Goal: Information Seeking & Learning: Find specific page/section

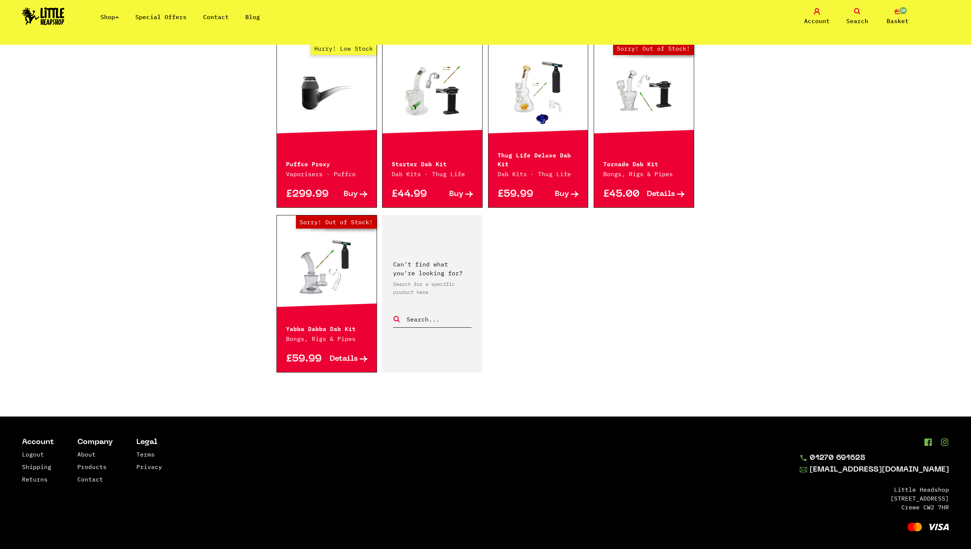
scroll to position [367, 0]
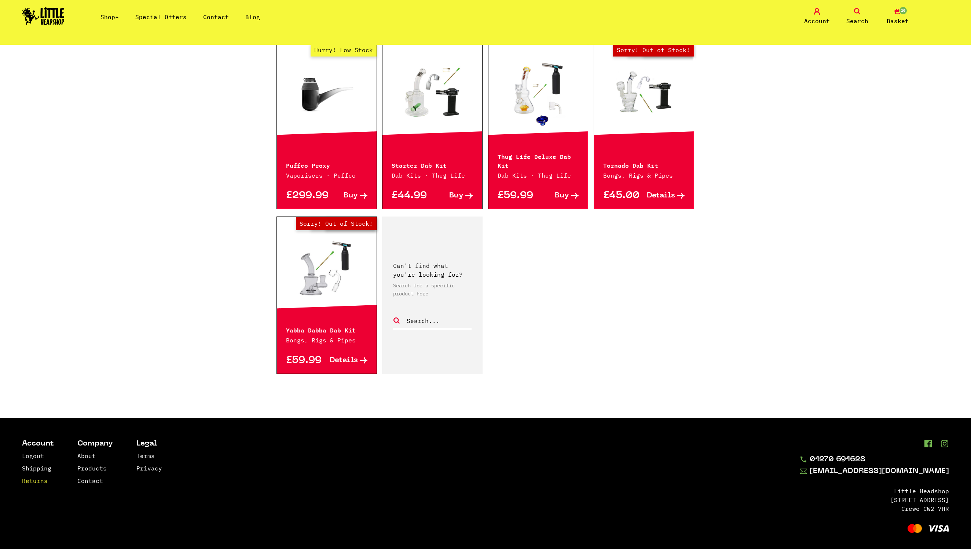
click at [43, 477] on link "Returns" at bounding box center [35, 480] width 26 height 7
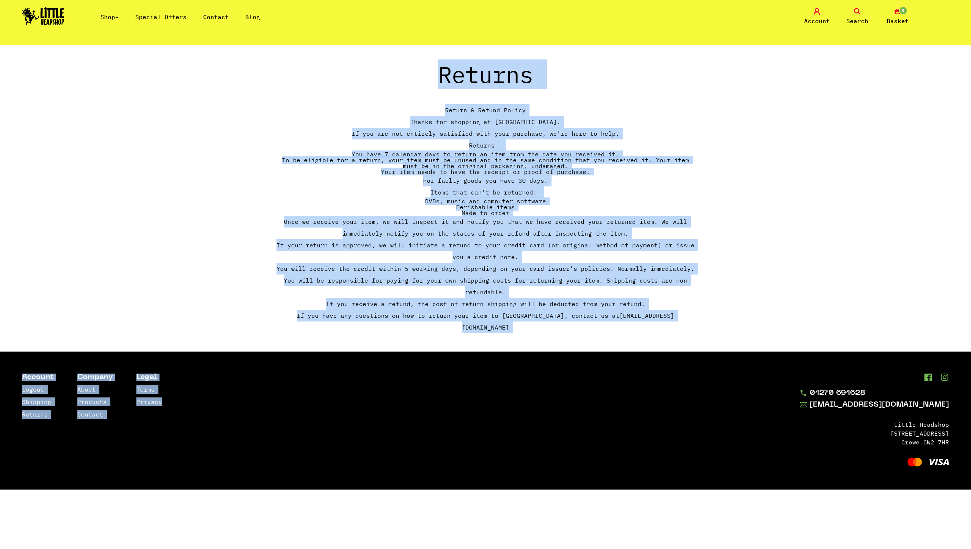
drag, startPoint x: 439, startPoint y: 74, endPoint x: 643, endPoint y: 363, distance: 353.7
click at [643, 363] on body "Shop Special Offers Contact Blog Account Search 0 Basket Categories Shop All Br…" at bounding box center [485, 244] width 971 height 489
copy body "Returns Return & Refund Policy Thanks for shopping at Little Headshop. If you a…"
click at [417, 274] on p "You will receive the credit within 5 working days, depending on your card issue…" at bounding box center [486, 269] width 418 height 12
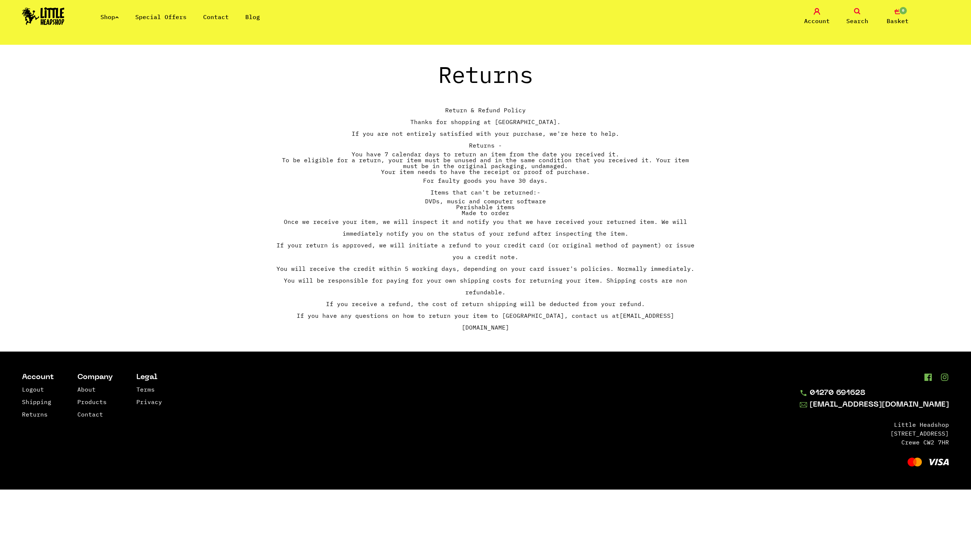
click at [765, 230] on section "Returns Return & Refund Policy Thanks for shopping at Little Headshop. If you a…" at bounding box center [485, 198] width 971 height 270
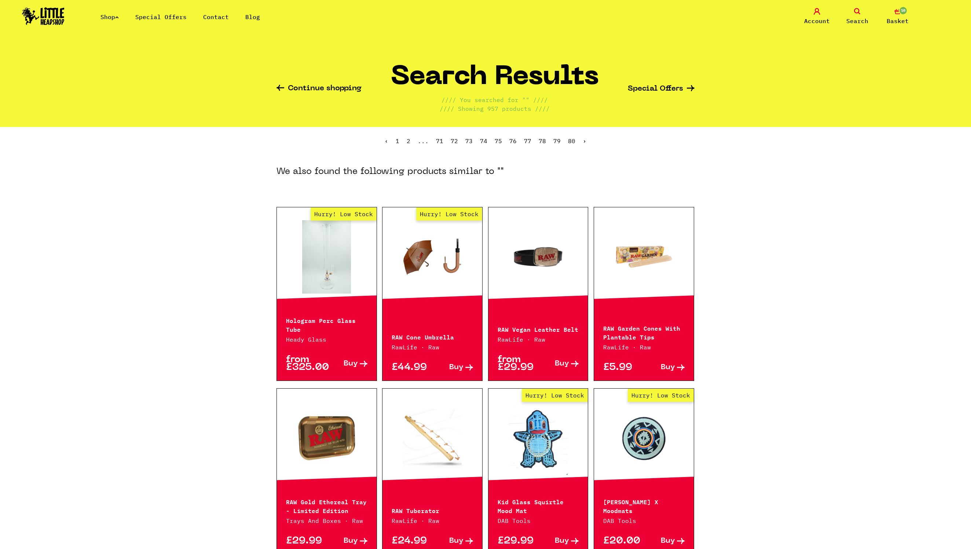
click at [855, 15] on link "Search" at bounding box center [857, 16] width 37 height 17
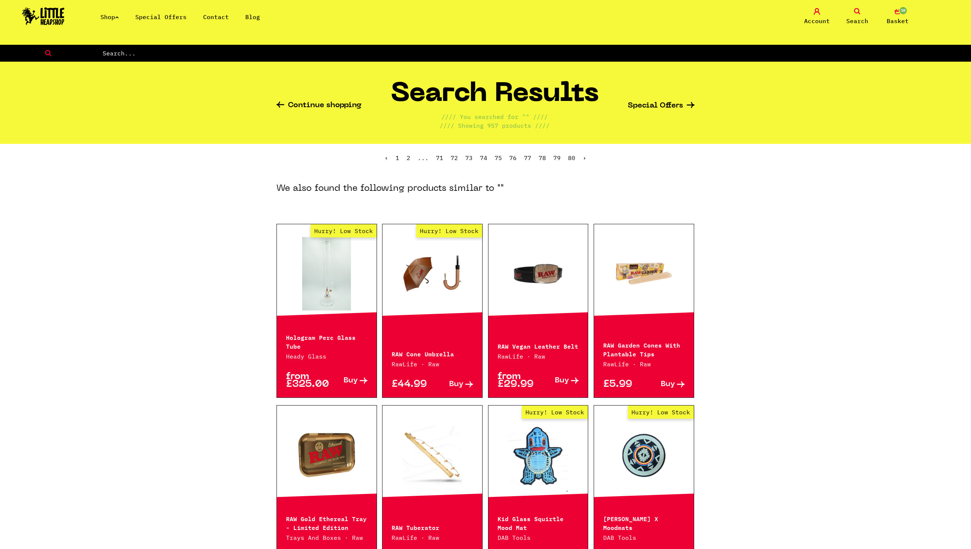
click at [259, 51] on input "text" at bounding box center [536, 53] width 869 height 10
type input "qomo"
